Goal: Task Accomplishment & Management: Use online tool/utility

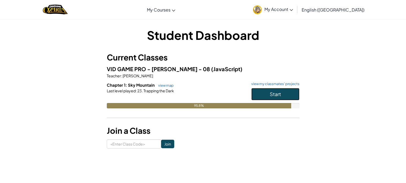
click at [259, 89] on button "Start" at bounding box center [275, 94] width 48 height 12
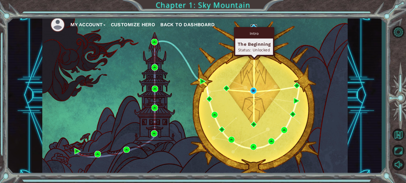
click at [254, 26] on img at bounding box center [254, 27] width 6 height 6
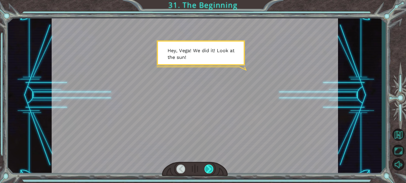
click at [209, 167] on div at bounding box center [209, 169] width 9 height 9
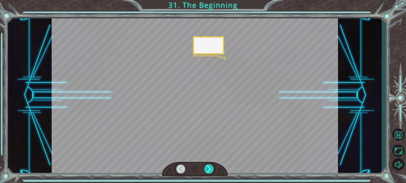
click at [209, 167] on div at bounding box center [209, 169] width 9 height 9
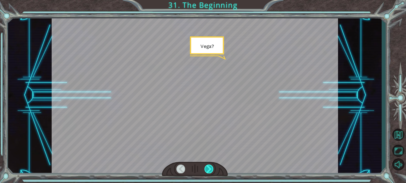
click at [209, 167] on div at bounding box center [209, 169] width 9 height 9
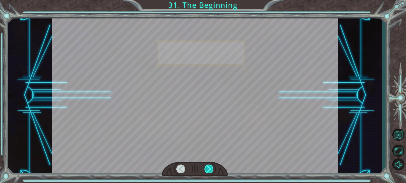
click at [209, 167] on div at bounding box center [209, 169] width 9 height 9
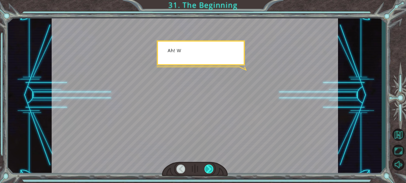
click at [209, 167] on div at bounding box center [209, 169] width 9 height 9
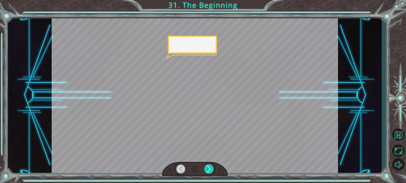
click at [209, 167] on div at bounding box center [209, 169] width 9 height 9
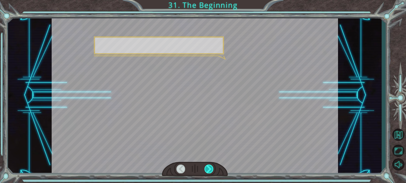
click at [209, 167] on div at bounding box center [209, 169] width 9 height 9
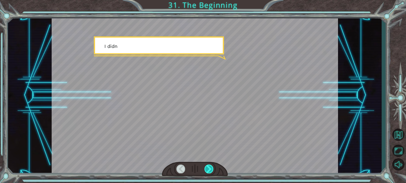
click at [209, 167] on div at bounding box center [209, 169] width 9 height 9
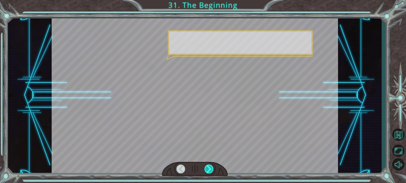
click at [209, 167] on div at bounding box center [209, 169] width 9 height 9
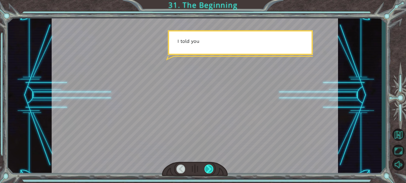
click at [209, 167] on div at bounding box center [209, 169] width 9 height 9
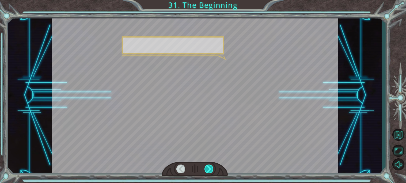
click at [209, 167] on div at bounding box center [209, 169] width 9 height 9
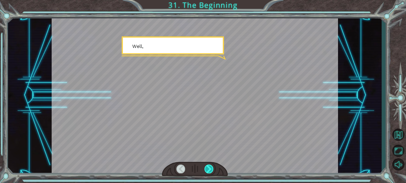
click at [209, 167] on div at bounding box center [209, 169] width 9 height 9
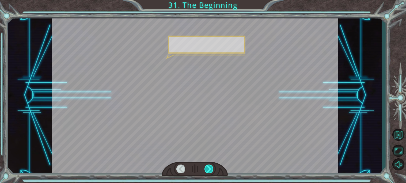
click at [209, 167] on div at bounding box center [209, 169] width 9 height 9
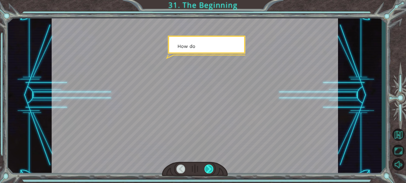
click at [209, 167] on div at bounding box center [209, 169] width 9 height 9
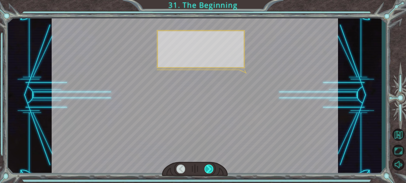
click at [209, 167] on div at bounding box center [209, 169] width 9 height 9
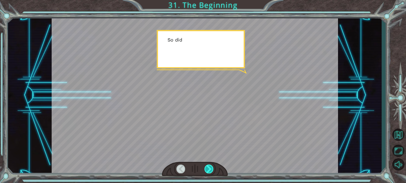
click at [209, 167] on div at bounding box center [209, 169] width 9 height 9
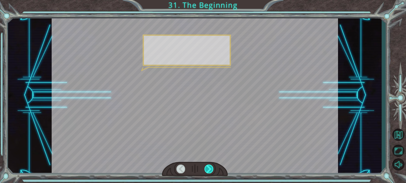
click at [209, 167] on div at bounding box center [209, 169] width 9 height 9
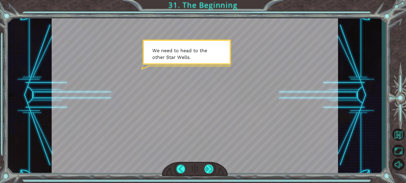
click at [209, 167] on div at bounding box center [209, 169] width 9 height 9
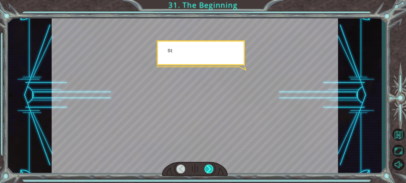
click at [209, 167] on div at bounding box center [209, 169] width 9 height 9
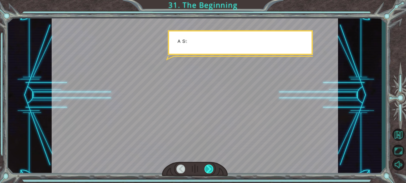
click at [209, 167] on div at bounding box center [209, 169] width 9 height 9
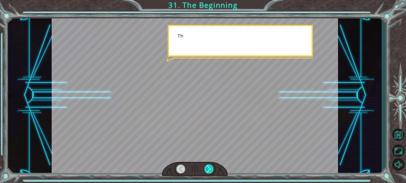
click at [209, 167] on div at bounding box center [209, 169] width 9 height 9
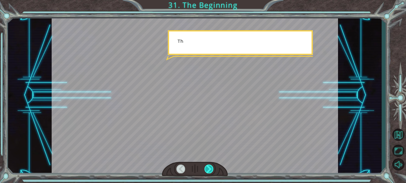
click at [209, 167] on div at bounding box center [209, 169] width 9 height 9
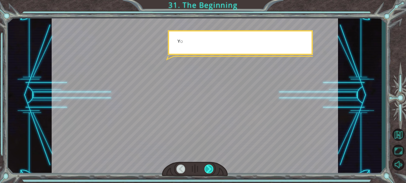
click at [209, 167] on div at bounding box center [209, 169] width 9 height 9
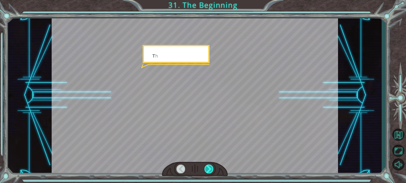
click at [209, 167] on div at bounding box center [209, 169] width 9 height 9
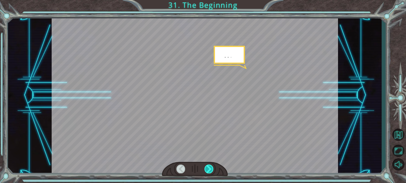
click at [209, 167] on div at bounding box center [209, 169] width 9 height 9
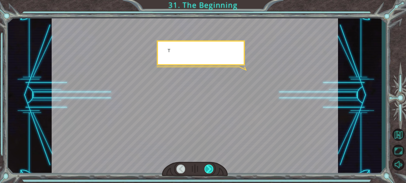
click at [209, 167] on div at bounding box center [209, 169] width 9 height 9
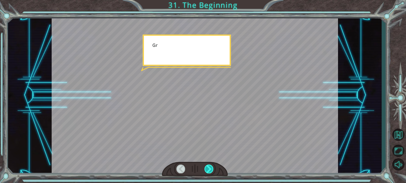
click at [209, 167] on div at bounding box center [209, 169] width 9 height 9
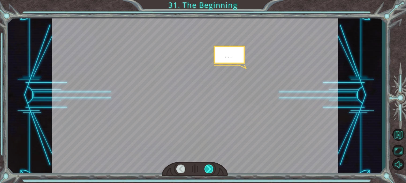
click at [209, 167] on div at bounding box center [209, 169] width 9 height 9
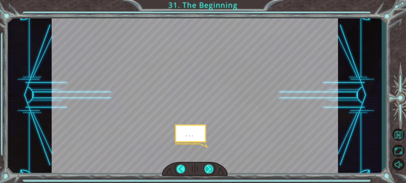
click at [209, 167] on div at bounding box center [209, 169] width 9 height 9
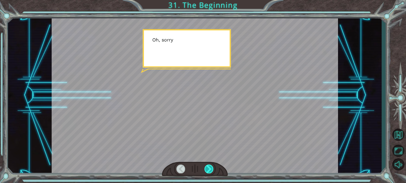
click at [209, 167] on div at bounding box center [209, 169] width 9 height 9
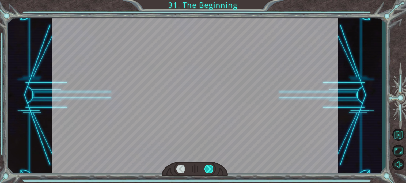
click at [209, 167] on div at bounding box center [209, 169] width 9 height 9
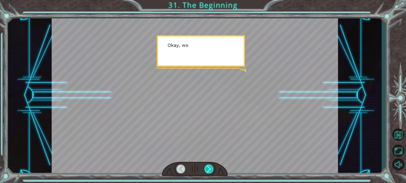
click at [209, 167] on div at bounding box center [209, 169] width 9 height 9
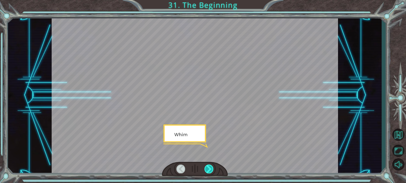
click at [209, 167] on div at bounding box center [209, 169] width 9 height 9
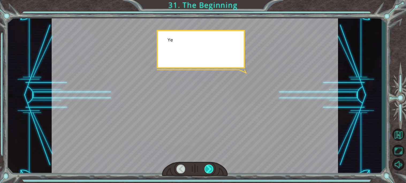
click at [209, 167] on div at bounding box center [209, 169] width 9 height 9
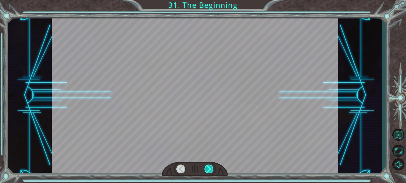
click at [209, 167] on div at bounding box center [209, 169] width 9 height 9
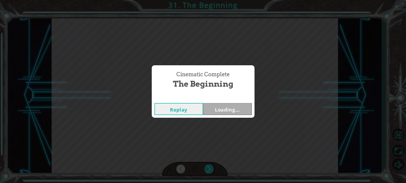
click at [209, 167] on div "Cinematic Complete The Beginning Replay Loading..." at bounding box center [203, 91] width 406 height 183
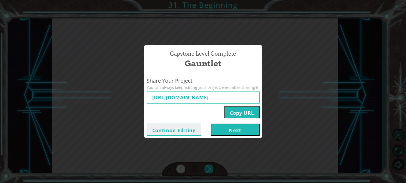
type input "[URL][DOMAIN_NAME]"
click at [209, 167] on div "Capstone Level Complete Gauntlet Share Your Project You can always keep editing…" at bounding box center [203, 91] width 406 height 183
click at [201, 119] on div "Share Your Project You can always keep editing your project, even after sharing…" at bounding box center [203, 97] width 118 height 47
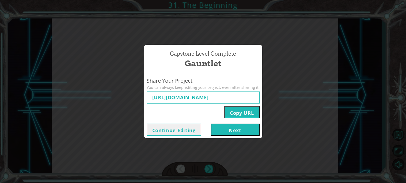
click at [221, 130] on button "Next" at bounding box center [235, 130] width 49 height 12
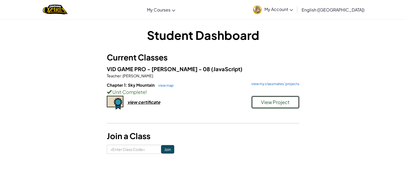
click at [276, 102] on span "View Project" at bounding box center [275, 102] width 29 height 6
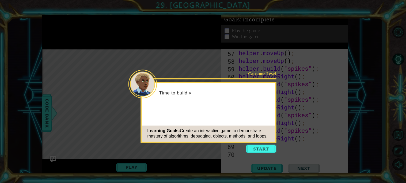
scroll to position [458, 0]
click at [257, 149] on button "Start" at bounding box center [261, 149] width 31 height 9
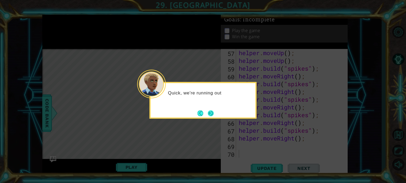
click at [208, 116] on button "Next" at bounding box center [211, 113] width 10 height 10
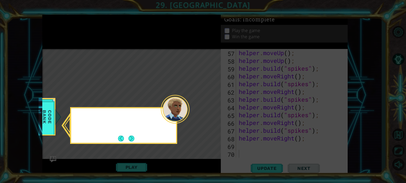
click at [208, 116] on icon at bounding box center [203, 91] width 406 height 183
click at [129, 140] on button "Next" at bounding box center [132, 138] width 6 height 6
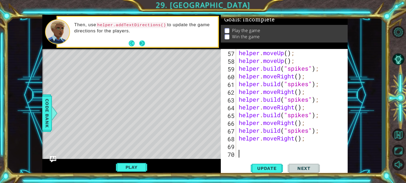
click at [142, 41] on button "Next" at bounding box center [142, 43] width 6 height 6
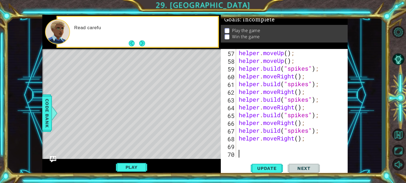
click at [142, 41] on button "Next" at bounding box center [142, 43] width 6 height 6
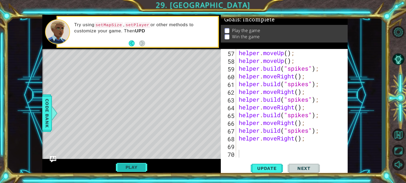
click at [139, 168] on button "Play" at bounding box center [131, 167] width 31 height 10
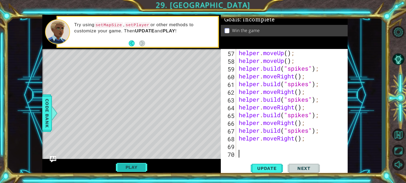
click at [139, 167] on button "Play" at bounding box center [131, 167] width 31 height 10
click at [312, 168] on span "Next" at bounding box center [304, 168] width 24 height 5
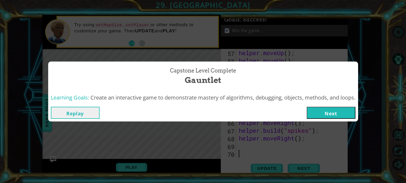
click at [330, 113] on button "Next" at bounding box center [331, 113] width 49 height 12
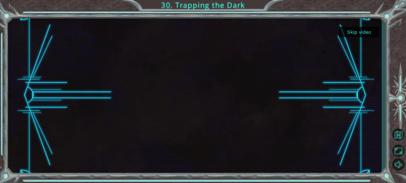
click at [350, 31] on button "Skip video" at bounding box center [359, 32] width 40 height 10
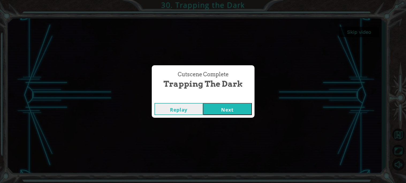
click at [220, 105] on button "Next" at bounding box center [227, 109] width 49 height 12
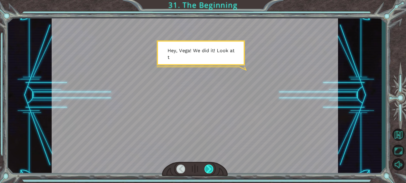
click at [207, 170] on div at bounding box center [209, 169] width 9 height 9
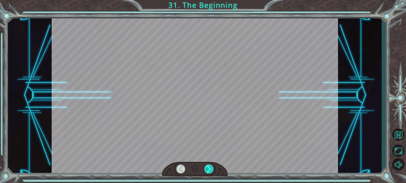
click at [207, 170] on div at bounding box center [209, 169] width 9 height 9
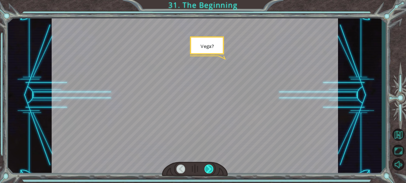
click at [207, 170] on div at bounding box center [209, 169] width 9 height 9
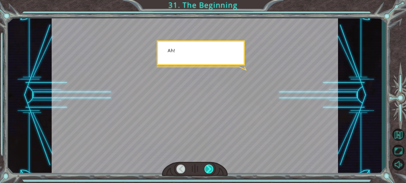
click at [207, 170] on div at bounding box center [209, 169] width 9 height 9
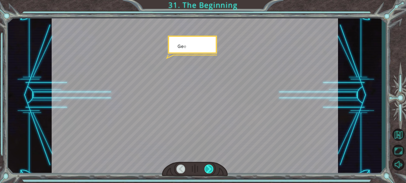
click at [207, 170] on div at bounding box center [209, 169] width 9 height 9
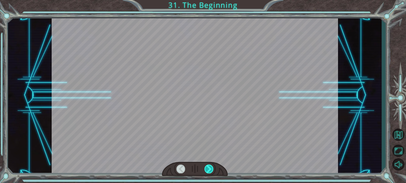
click at [207, 170] on div at bounding box center [209, 169] width 9 height 9
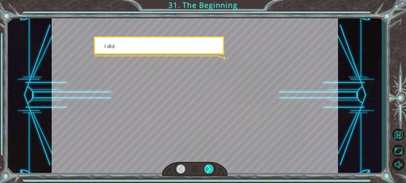
click at [207, 170] on div at bounding box center [209, 169] width 9 height 9
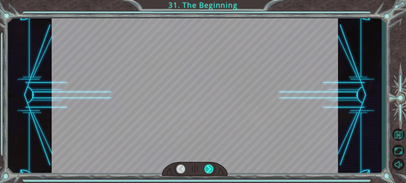
click at [207, 170] on div at bounding box center [209, 169] width 9 height 9
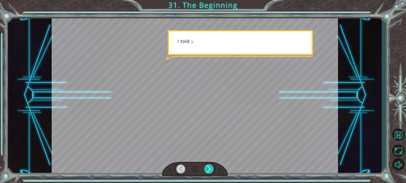
click at [207, 170] on div at bounding box center [209, 169] width 9 height 9
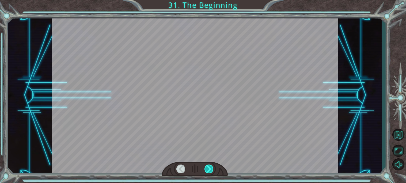
click at [207, 170] on div at bounding box center [209, 169] width 9 height 9
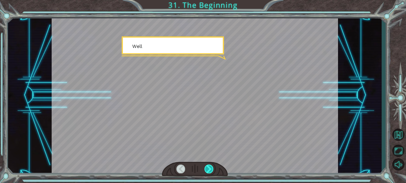
click at [207, 170] on div at bounding box center [209, 169] width 9 height 9
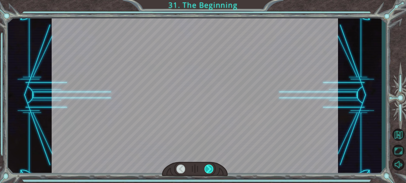
click at [207, 170] on div at bounding box center [209, 169] width 9 height 9
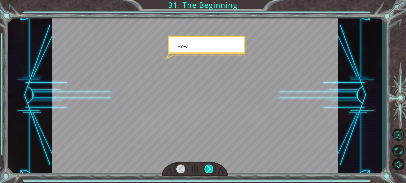
click at [207, 170] on div at bounding box center [209, 169] width 9 height 9
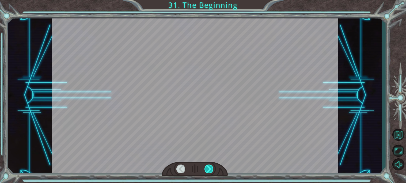
click at [207, 170] on div at bounding box center [209, 169] width 9 height 9
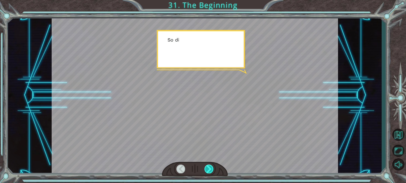
click at [207, 170] on div at bounding box center [209, 169] width 9 height 9
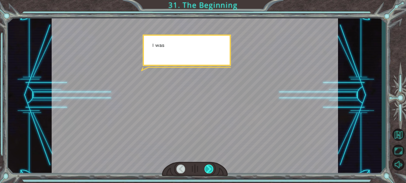
click at [207, 170] on div at bounding box center [209, 169] width 9 height 9
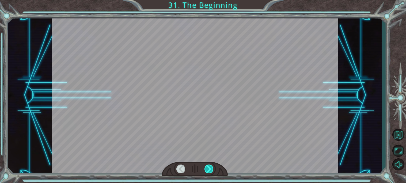
click at [207, 170] on div at bounding box center [209, 169] width 9 height 9
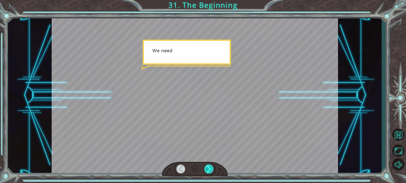
click at [207, 170] on div at bounding box center [209, 169] width 9 height 9
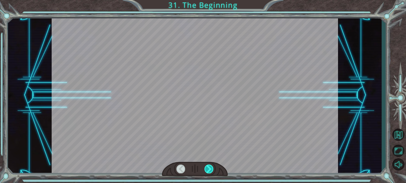
click at [207, 170] on div at bounding box center [209, 169] width 9 height 9
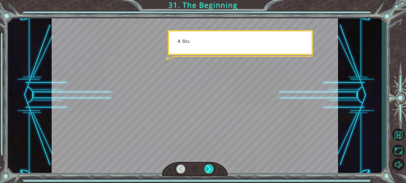
click at [207, 170] on div at bounding box center [209, 169] width 9 height 9
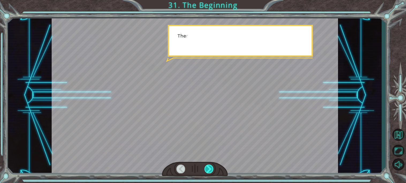
click at [207, 170] on div at bounding box center [209, 169] width 9 height 9
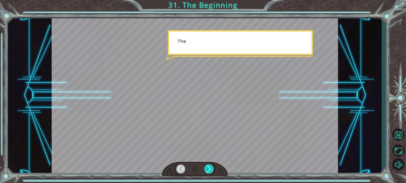
click at [207, 170] on div at bounding box center [209, 169] width 9 height 9
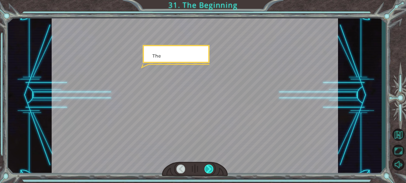
click at [207, 170] on div at bounding box center [209, 169] width 9 height 9
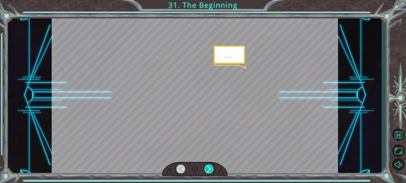
click at [207, 170] on div at bounding box center [209, 169] width 9 height 9
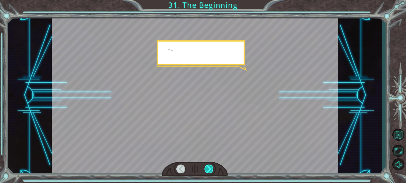
click at [207, 170] on div at bounding box center [209, 169] width 9 height 9
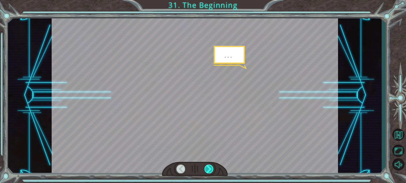
click at [207, 170] on div at bounding box center [209, 169] width 9 height 9
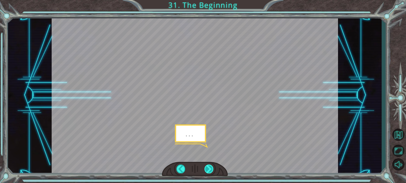
click at [207, 170] on div at bounding box center [209, 169] width 9 height 9
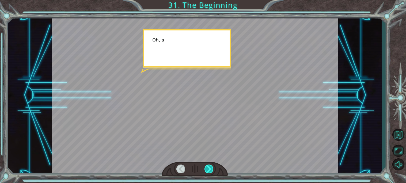
click at [207, 170] on div at bounding box center [209, 169] width 9 height 9
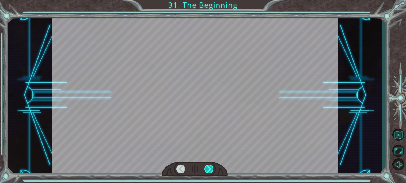
click at [207, 170] on div at bounding box center [209, 169] width 9 height 9
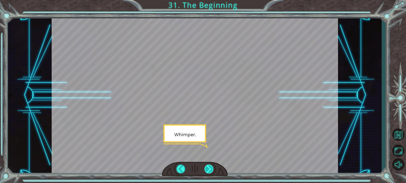
click at [207, 170] on div at bounding box center [209, 169] width 9 height 9
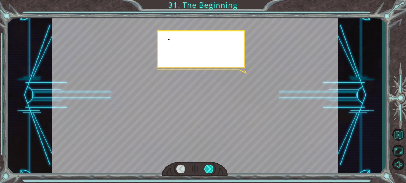
click at [207, 170] on div at bounding box center [209, 169] width 9 height 9
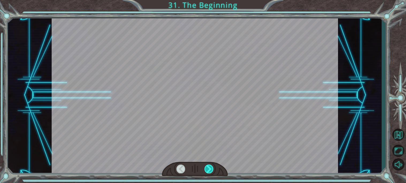
click at [207, 170] on div at bounding box center [209, 169] width 9 height 9
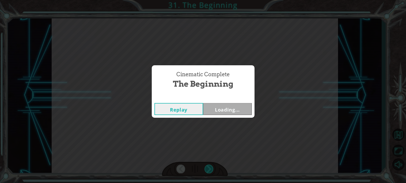
click at [207, 170] on div "Cinematic Complete The Beginning Replay Loading..." at bounding box center [203, 91] width 406 height 183
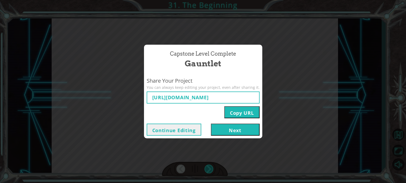
click at [207, 170] on div "Capstone Level Complete Gauntlet Share Your Project You can always keep editing…" at bounding box center [203, 91] width 406 height 183
type input "[URL][DOMAIN_NAME]"
click at [220, 127] on button "Next" at bounding box center [235, 130] width 49 height 12
